Goal: Find specific page/section: Find specific page/section

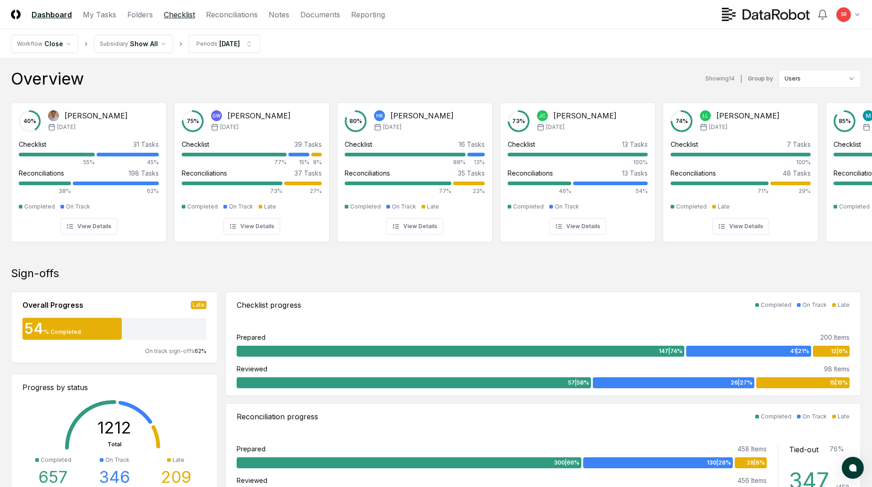
drag, startPoint x: 171, startPoint y: 14, endPoint x: 399, endPoint y: 36, distance: 229.4
click at [171, 14] on link "Checklist" at bounding box center [179, 14] width 31 height 11
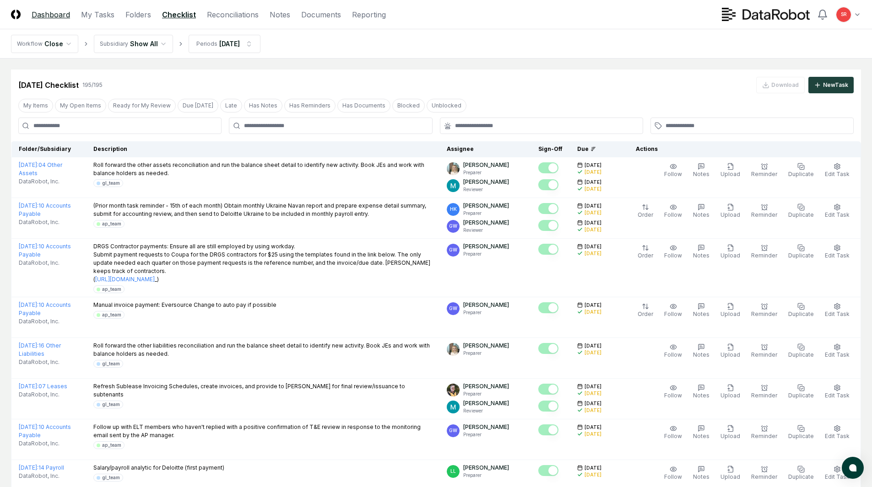
click at [55, 19] on link "Dashboard" at bounding box center [51, 14] width 38 height 11
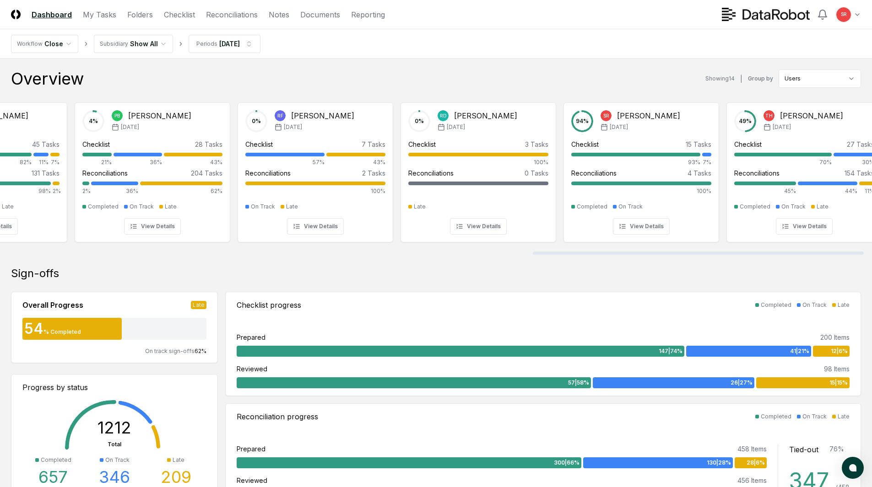
scroll to position [0, 1424]
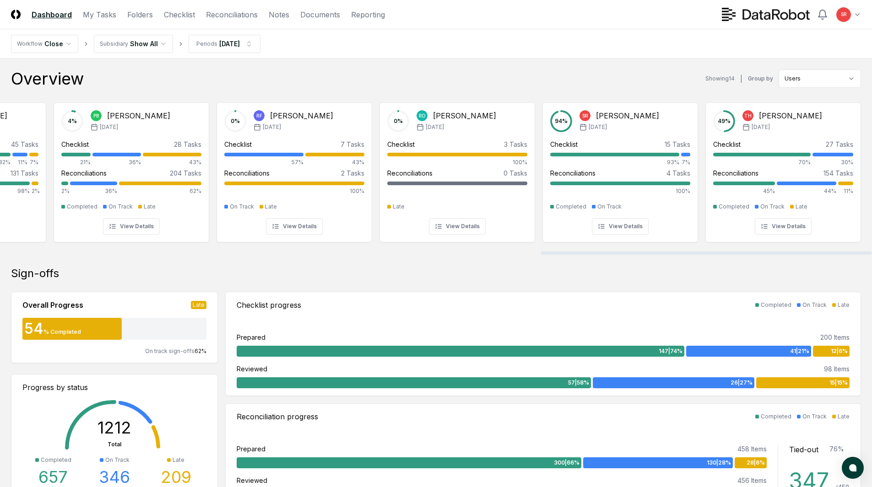
drag, startPoint x: 262, startPoint y: 254, endPoint x: 836, endPoint y: 282, distance: 574.5
click at [836, 255] on div at bounding box center [705, 253] width 331 height 3
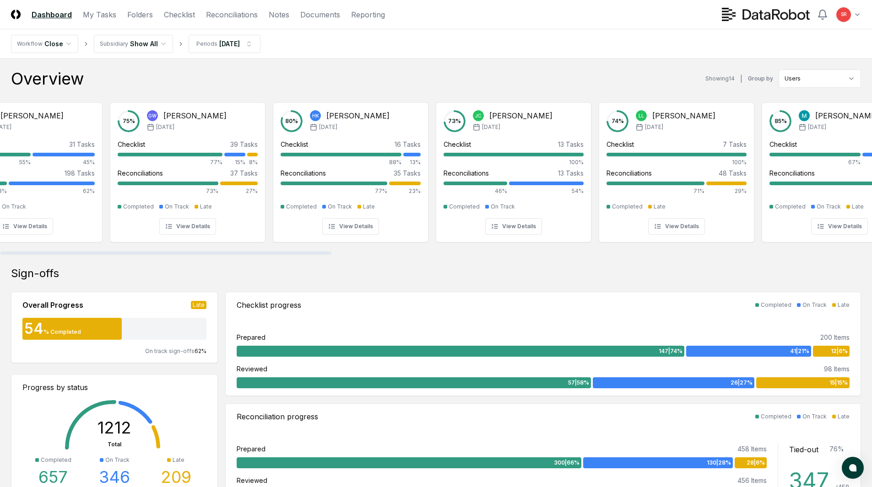
scroll to position [0, 0]
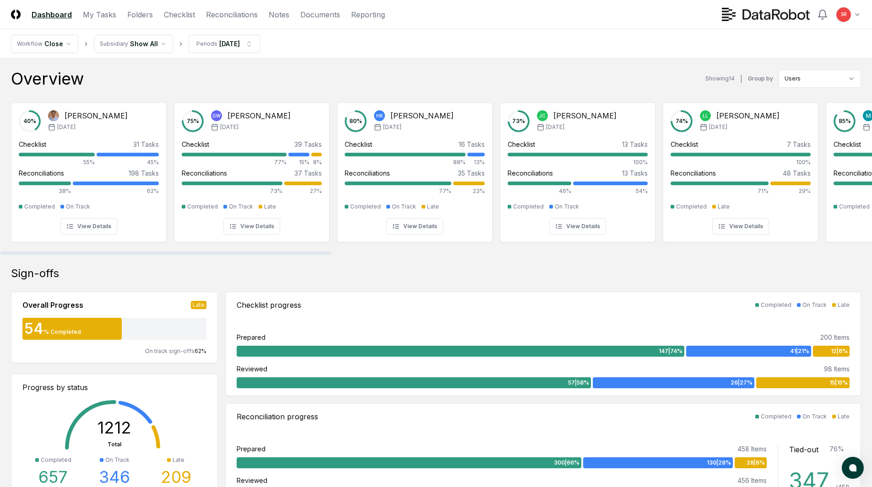
drag, startPoint x: 763, startPoint y: 252, endPoint x: 31, endPoint y: 277, distance: 732.1
click at [32, 255] on div at bounding box center [165, 253] width 331 height 3
click at [142, 12] on link "Folders" at bounding box center [140, 14] width 26 height 11
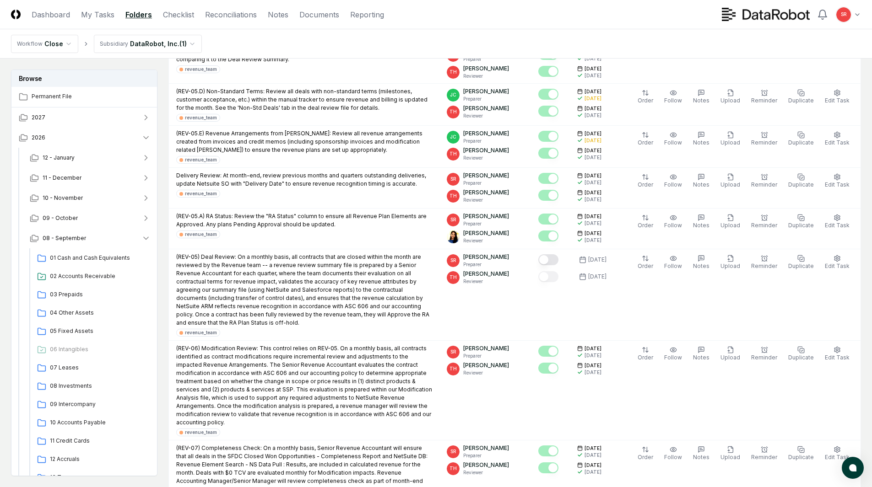
scroll to position [320, 0]
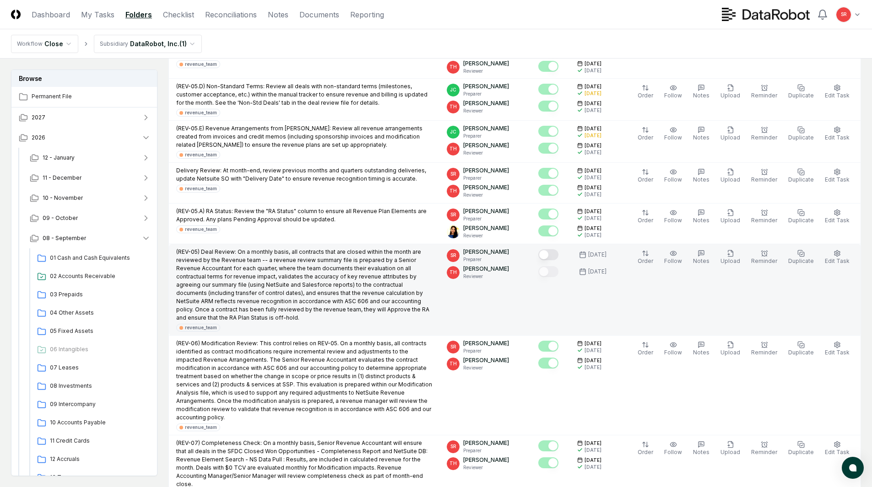
click at [555, 254] on button "Mark complete" at bounding box center [548, 254] width 20 height 11
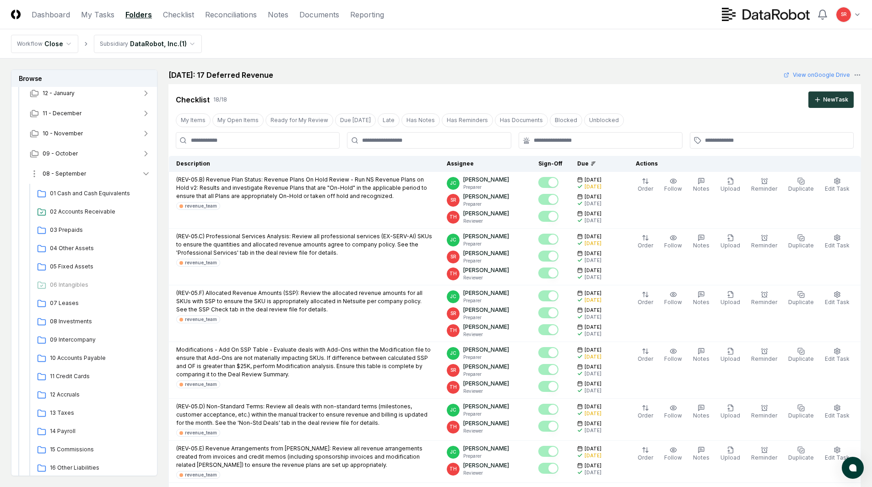
scroll to position [183, 0]
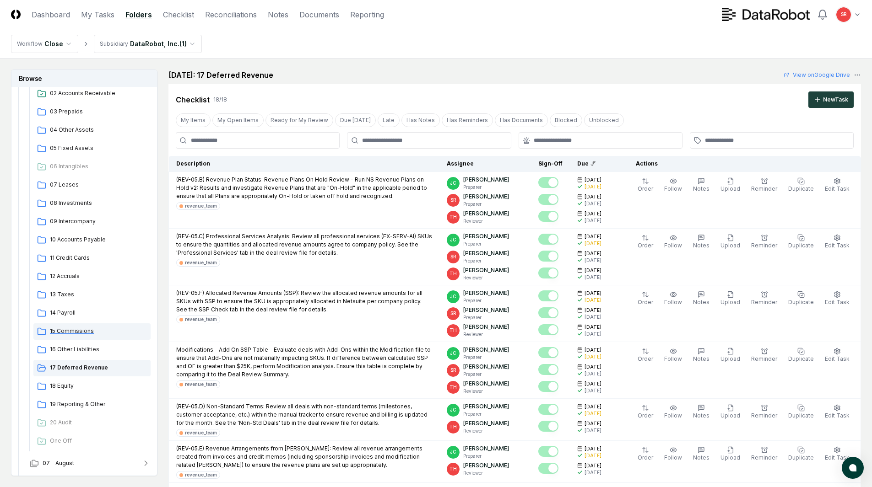
click at [71, 332] on span "15 Commissions" at bounding box center [98, 331] width 97 height 8
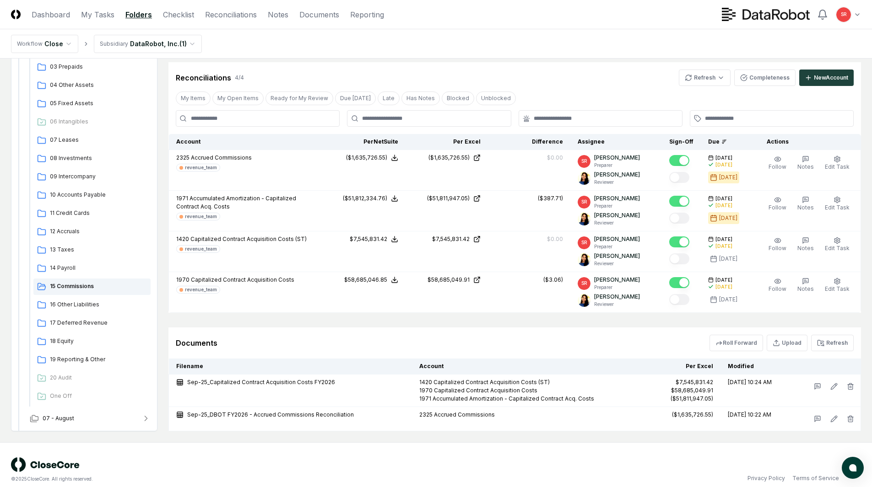
scroll to position [422, 0]
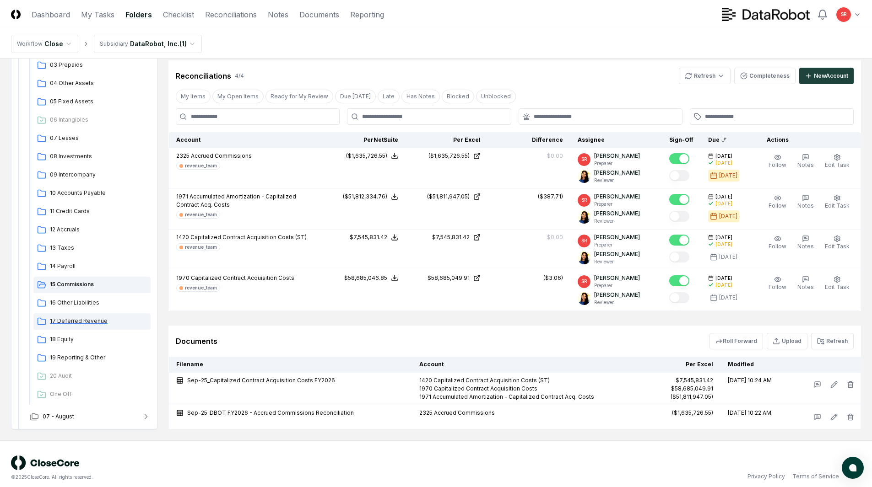
click at [77, 317] on span "17 Deferred Revenue" at bounding box center [98, 321] width 97 height 8
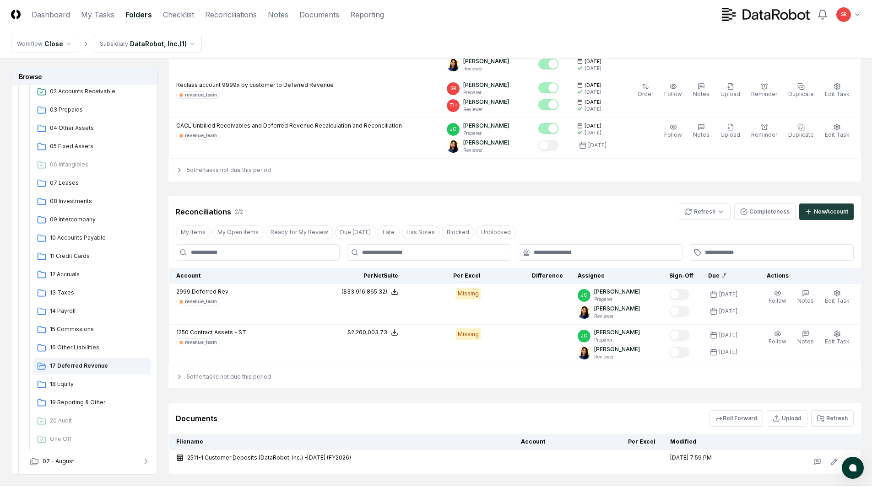
scroll to position [1007, 0]
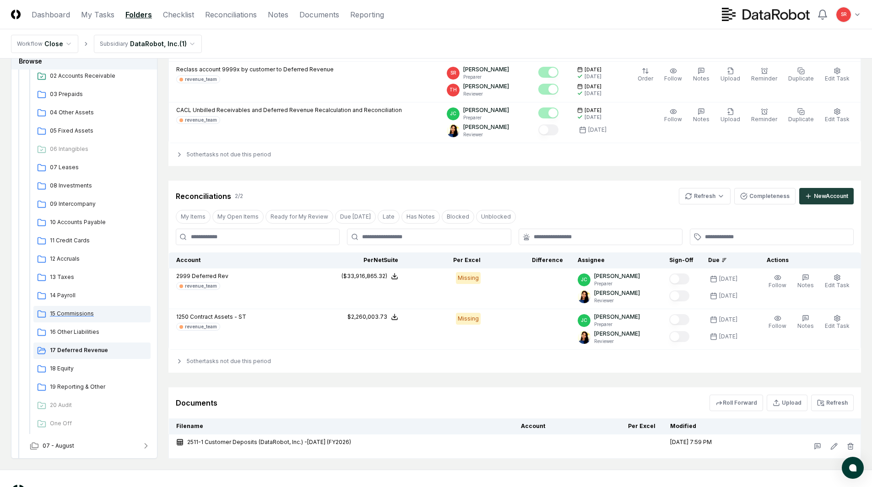
click at [78, 310] on span "15 Commissions" at bounding box center [98, 314] width 97 height 8
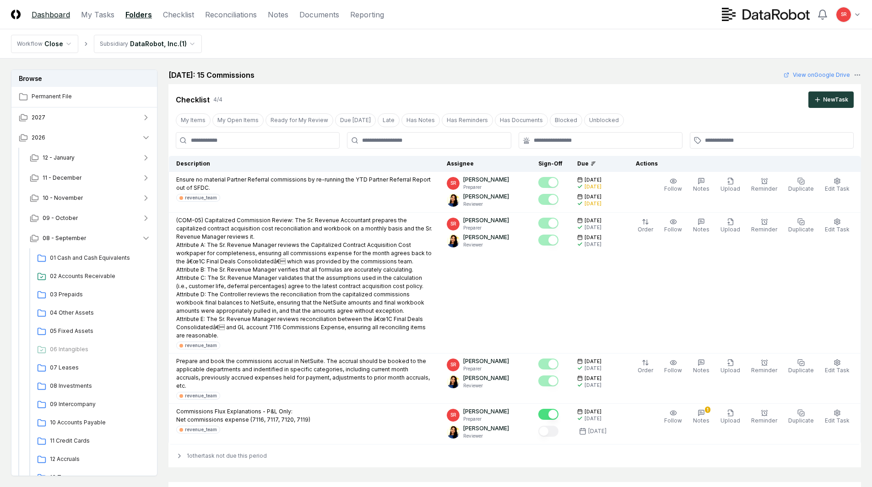
click at [55, 12] on link "Dashboard" at bounding box center [51, 14] width 38 height 11
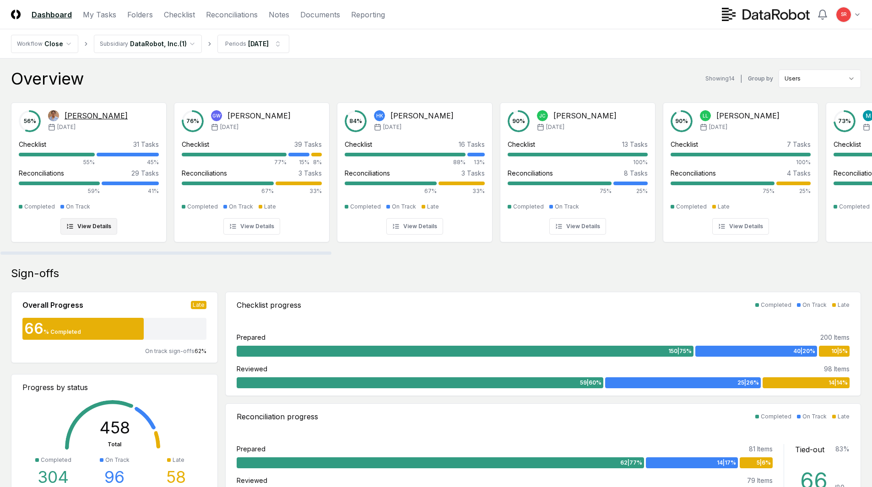
drag, startPoint x: 258, startPoint y: 254, endPoint x: 58, endPoint y: 233, distance: 201.5
click at [59, 252] on div at bounding box center [165, 253] width 331 height 3
